Goal: Information Seeking & Learning: Learn about a topic

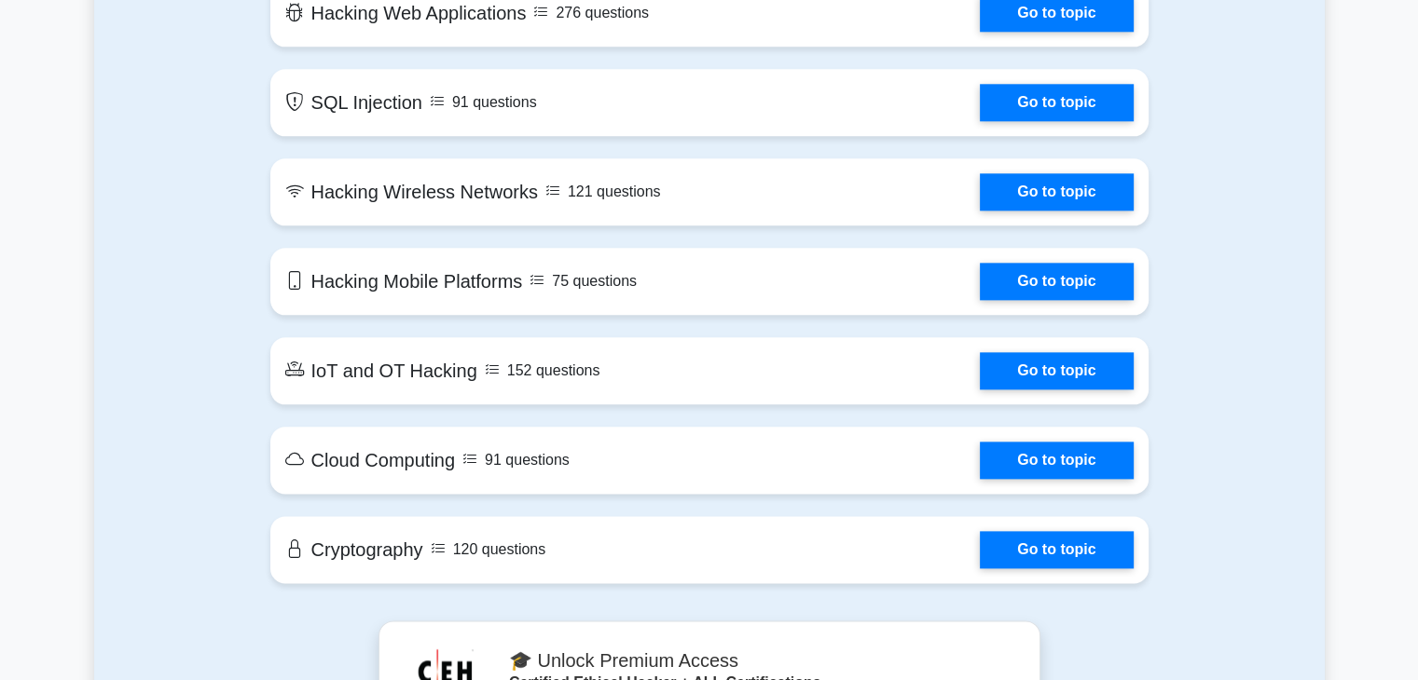
scroll to position [2196, 0]
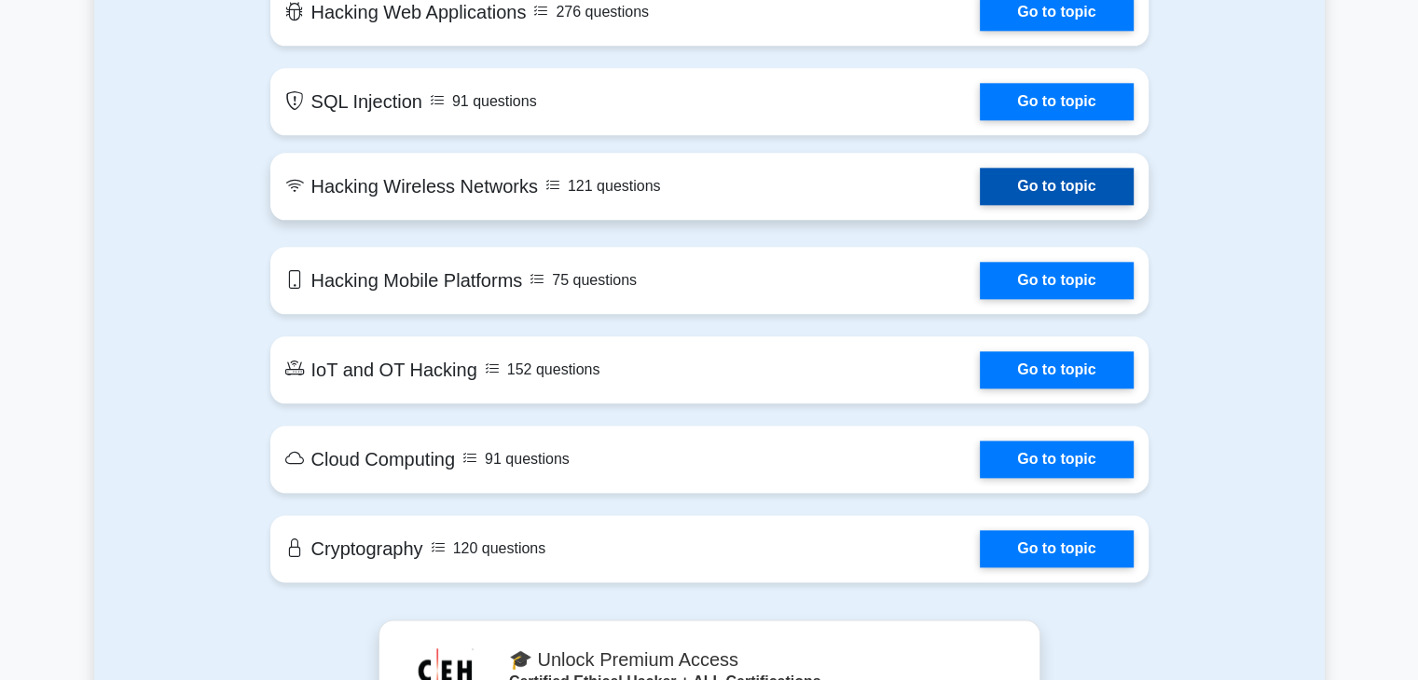
click at [1045, 183] on link "Go to topic" at bounding box center [1056, 186] width 153 height 37
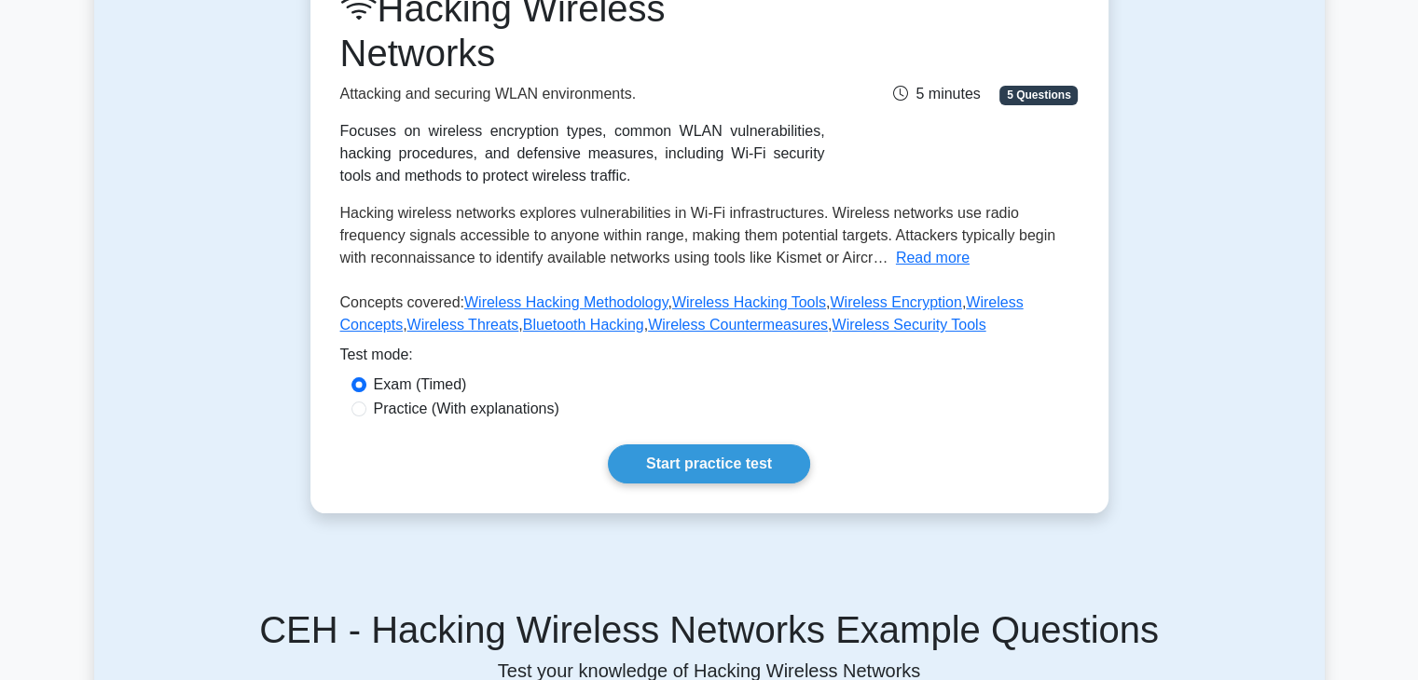
scroll to position [280, 0]
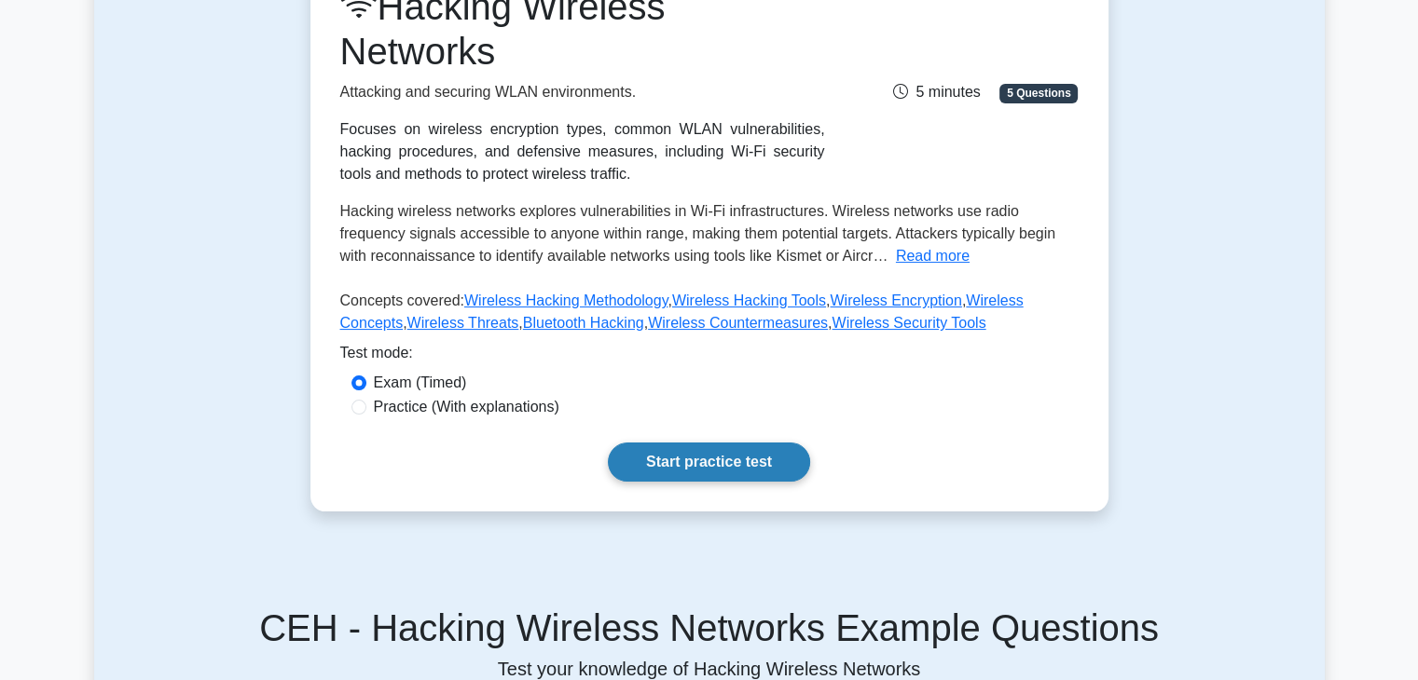
click at [688, 460] on link "Start practice test" at bounding box center [709, 462] width 202 height 39
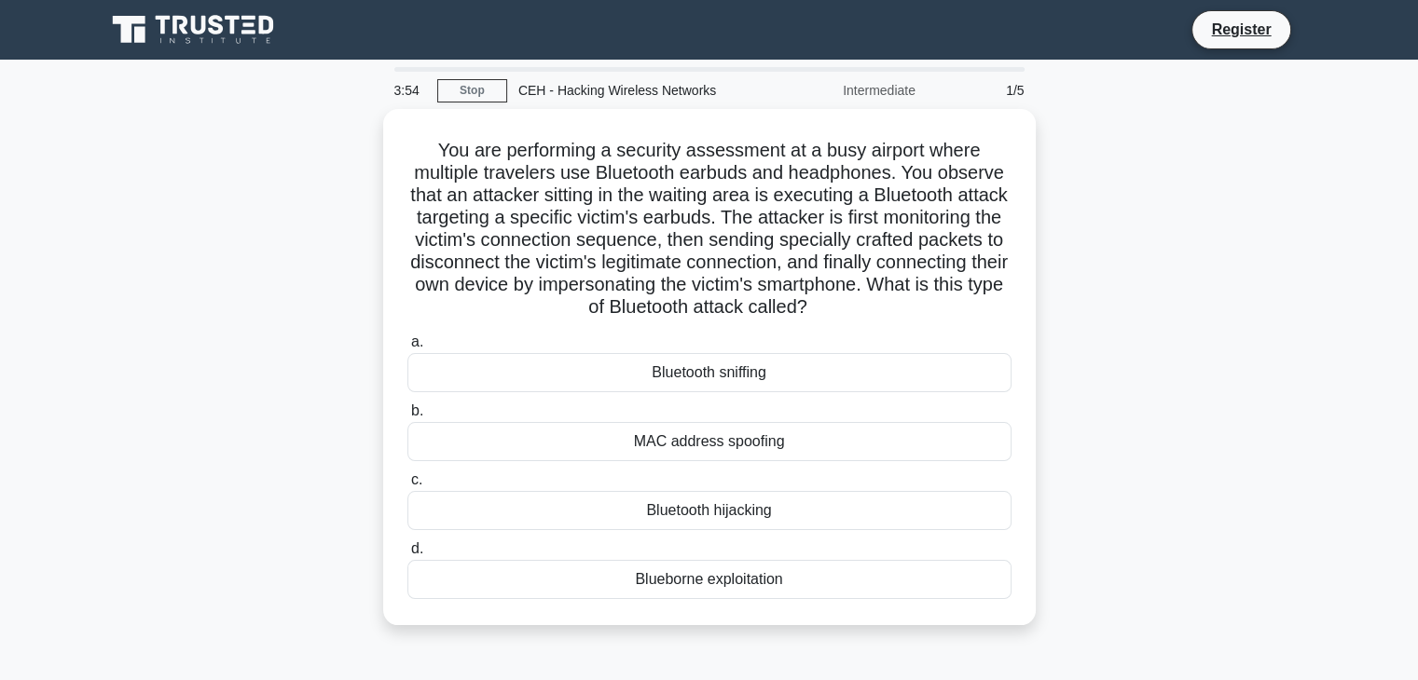
click at [1045, 646] on div "You are performing a security assessment at a busy airport where multiple trave…" at bounding box center [709, 378] width 1230 height 539
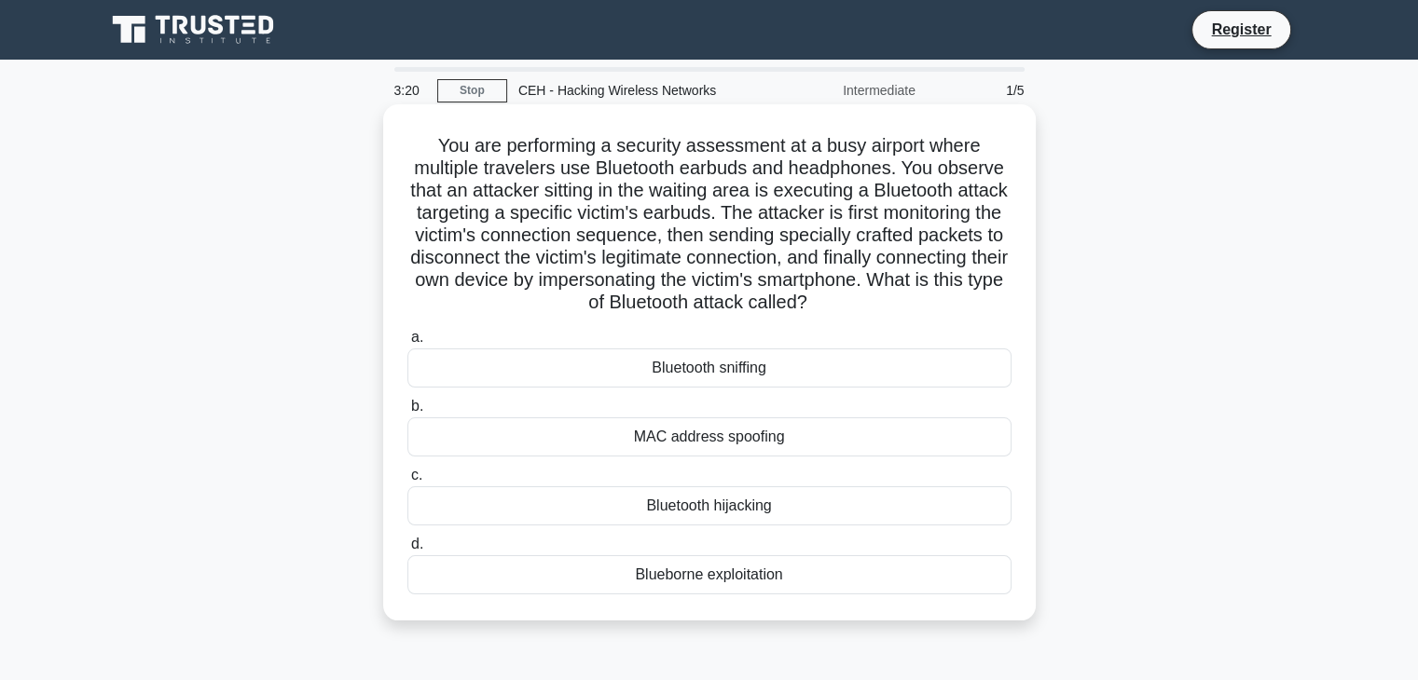
click at [739, 371] on div "Bluetooth sniffing" at bounding box center [709, 368] width 604 height 39
click at [407, 344] on input "a. Bluetooth sniffing" at bounding box center [407, 338] width 0 height 12
